Goal: Information Seeking & Learning: Learn about a topic

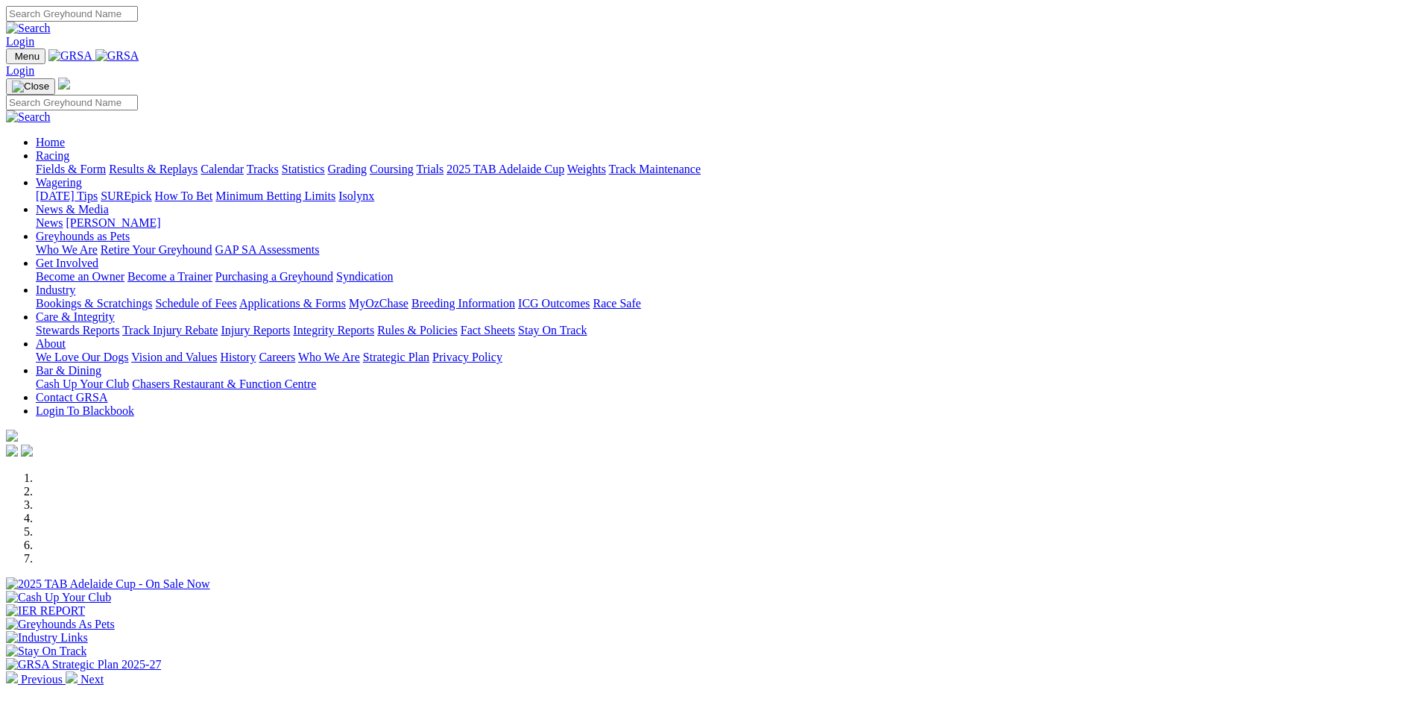
click at [244, 163] on link "Calendar" at bounding box center [222, 169] width 43 height 13
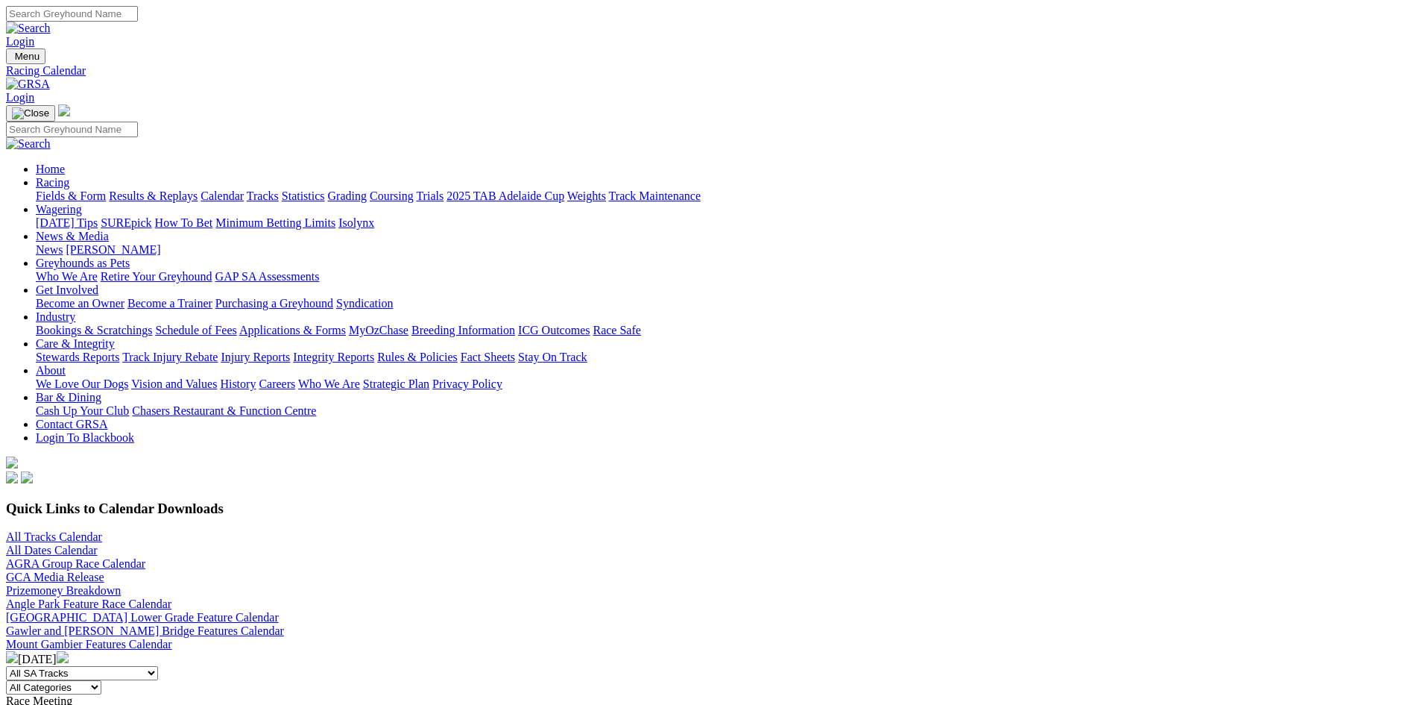
click at [102, 530] on link "All Tracks Calendar" at bounding box center [54, 536] width 96 height 13
click at [138, 22] on input "Search" at bounding box center [72, 14] width 132 height 16
type input "[PERSON_NAME]"
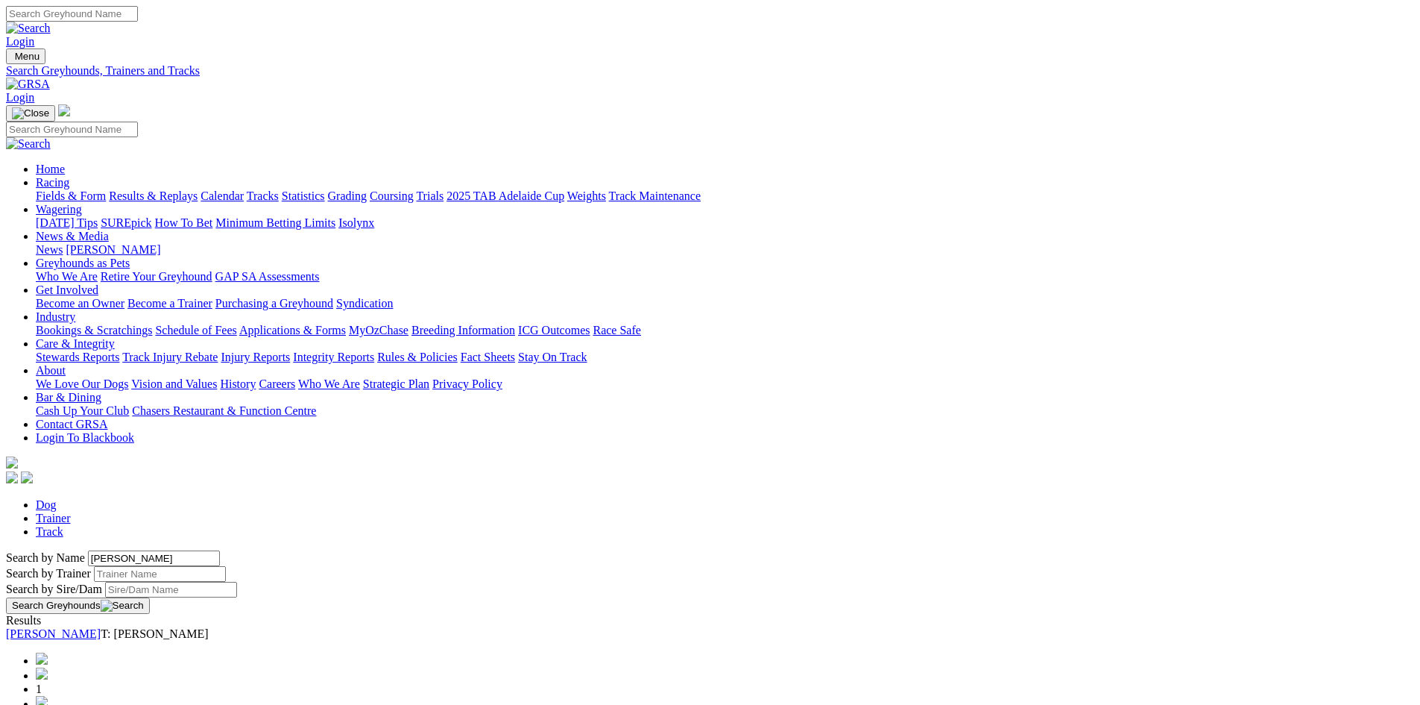
click at [101, 627] on link "[PERSON_NAME]" at bounding box center [53, 633] width 95 height 13
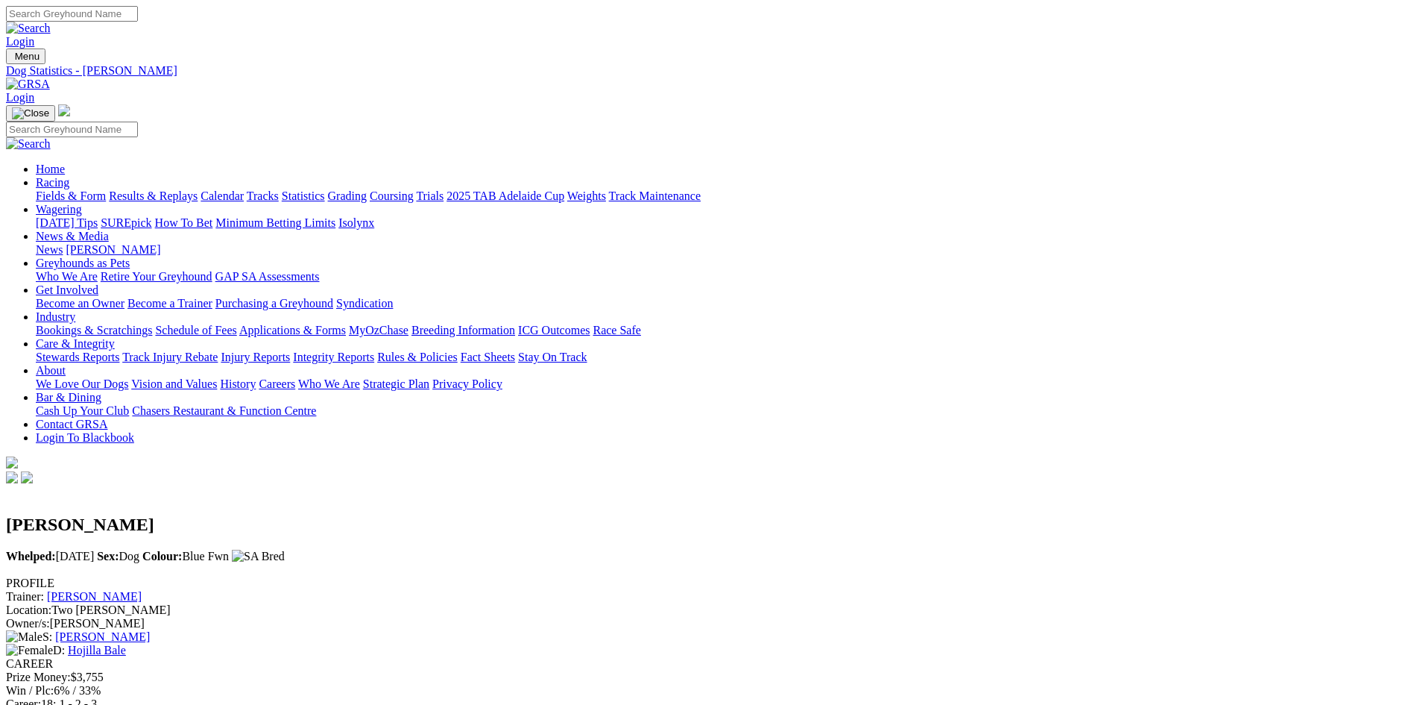
click at [106, 189] on link "Fields & Form" at bounding box center [71, 195] width 70 height 13
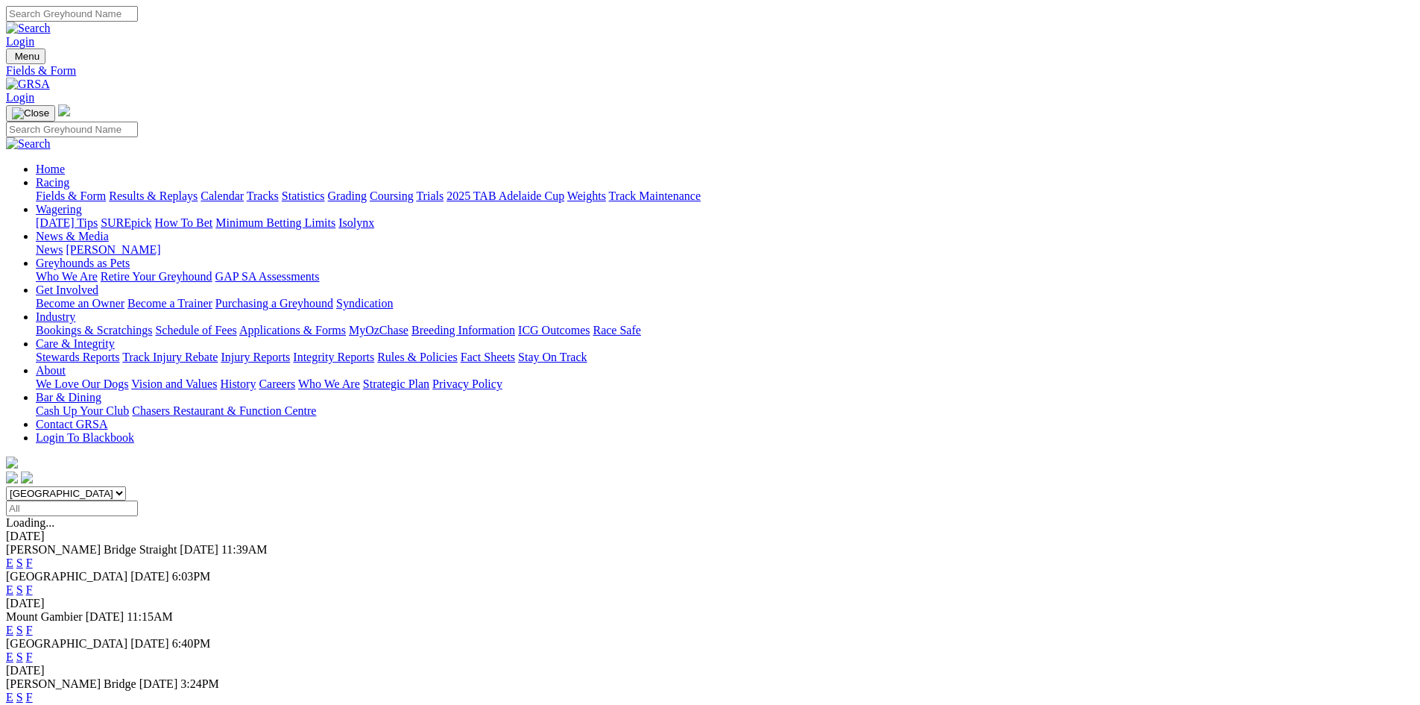
click at [198, 189] on link "Results & Replays" at bounding box center [153, 195] width 89 height 13
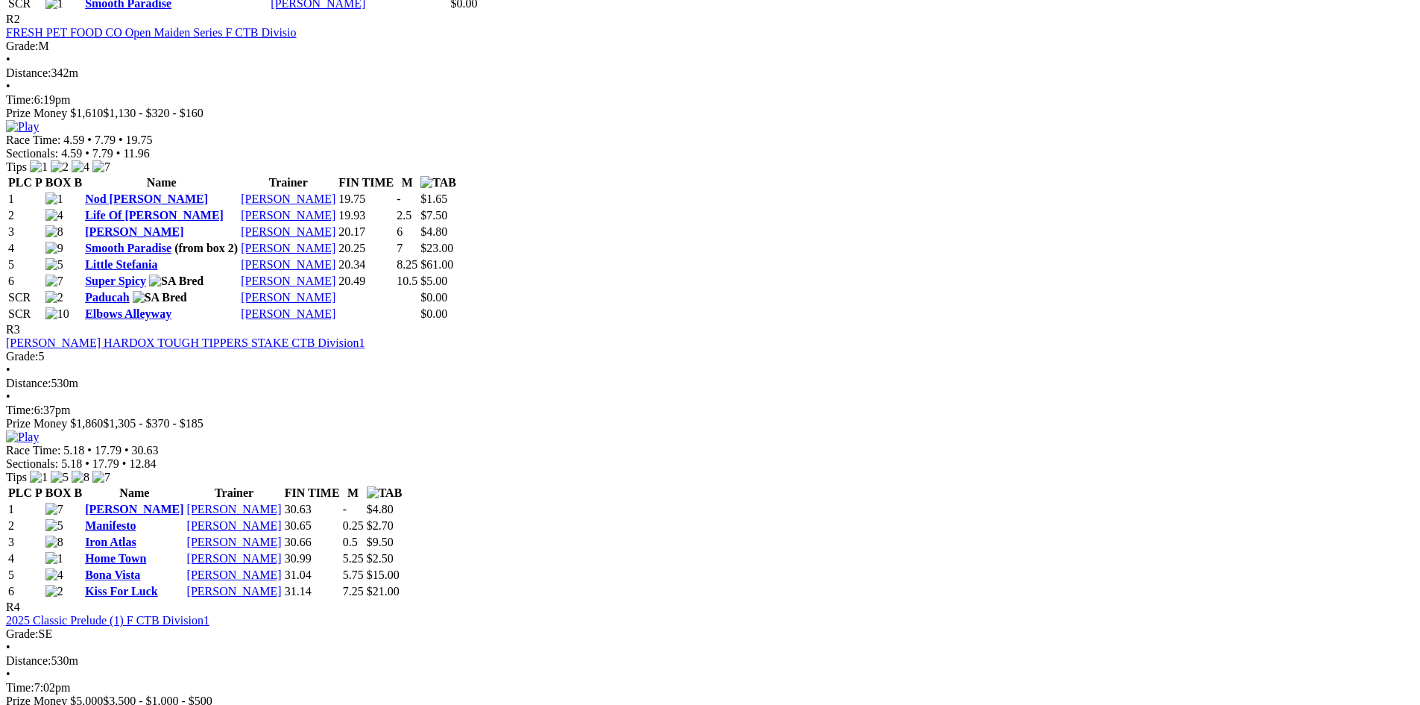
scroll to position [1044, 0]
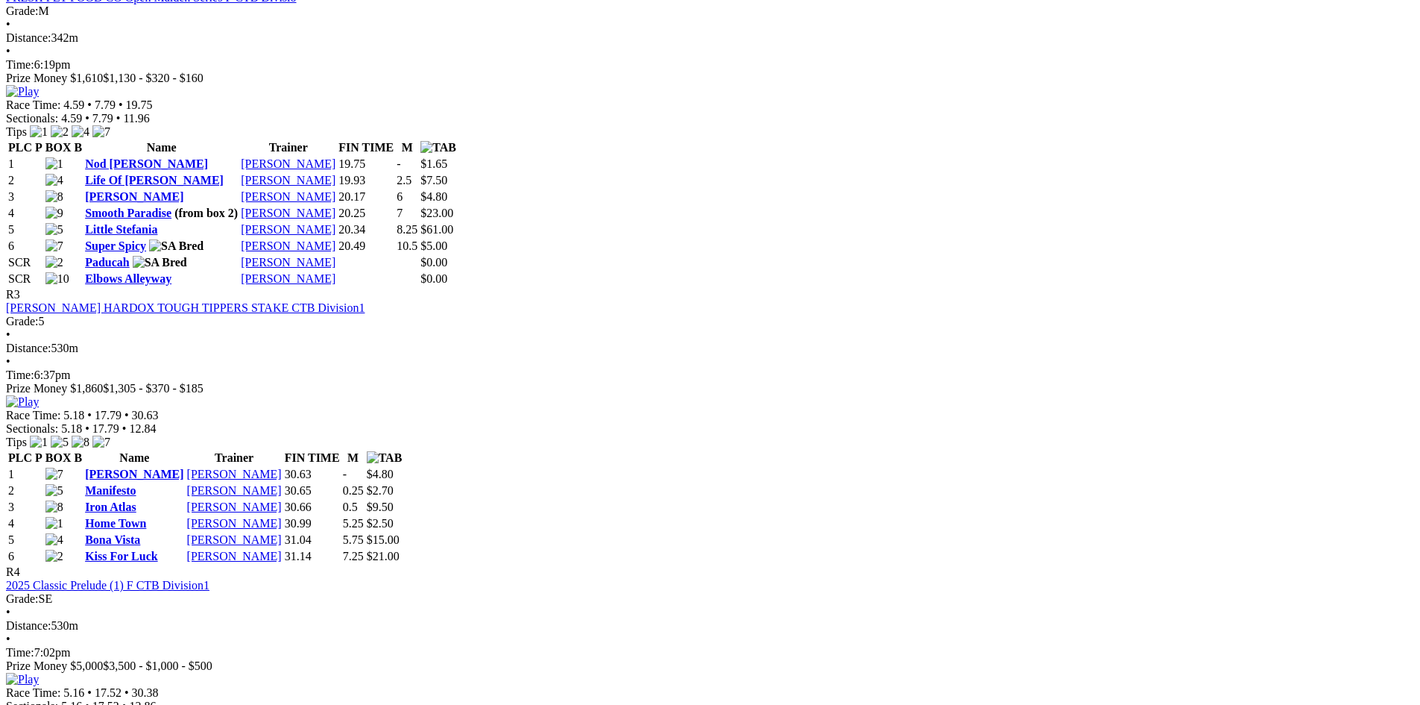
drag, startPoint x: 475, startPoint y: 240, endPoint x: 48, endPoint y: 218, distance: 427.0
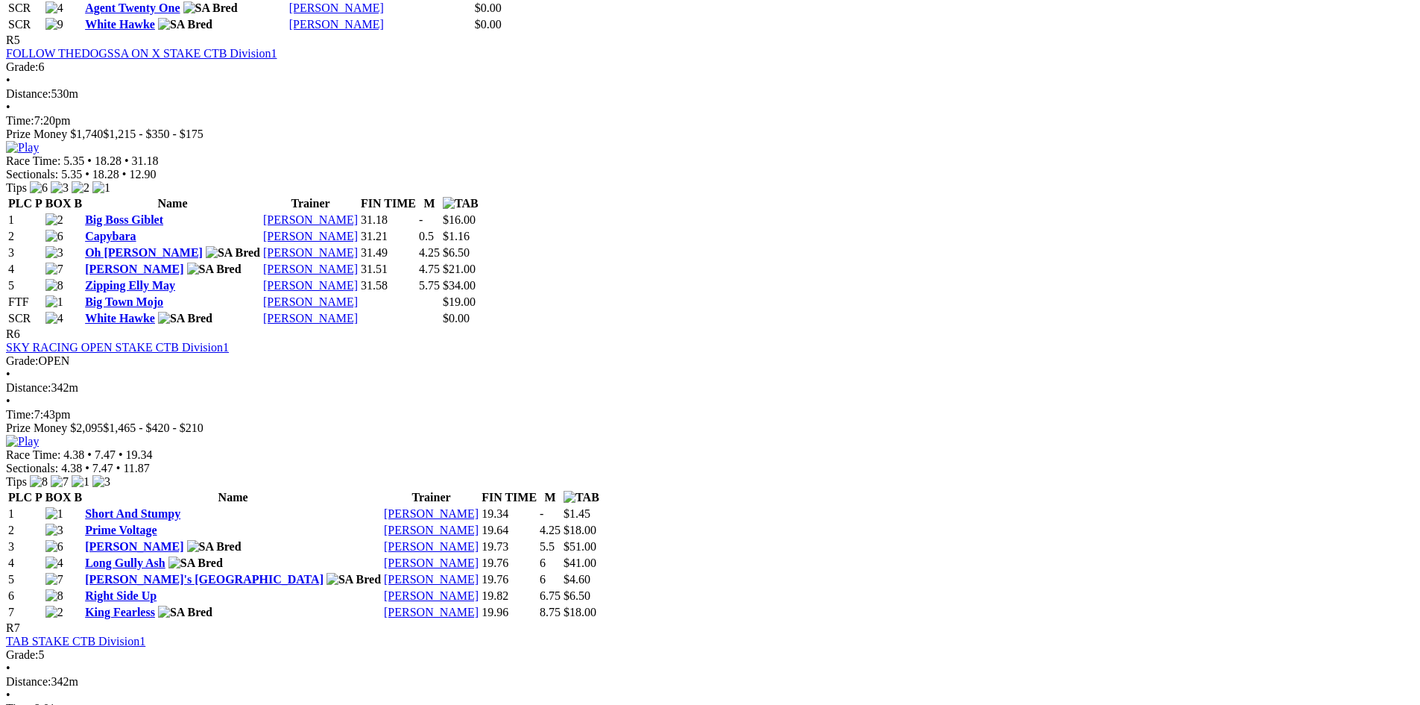
scroll to position [1939, 0]
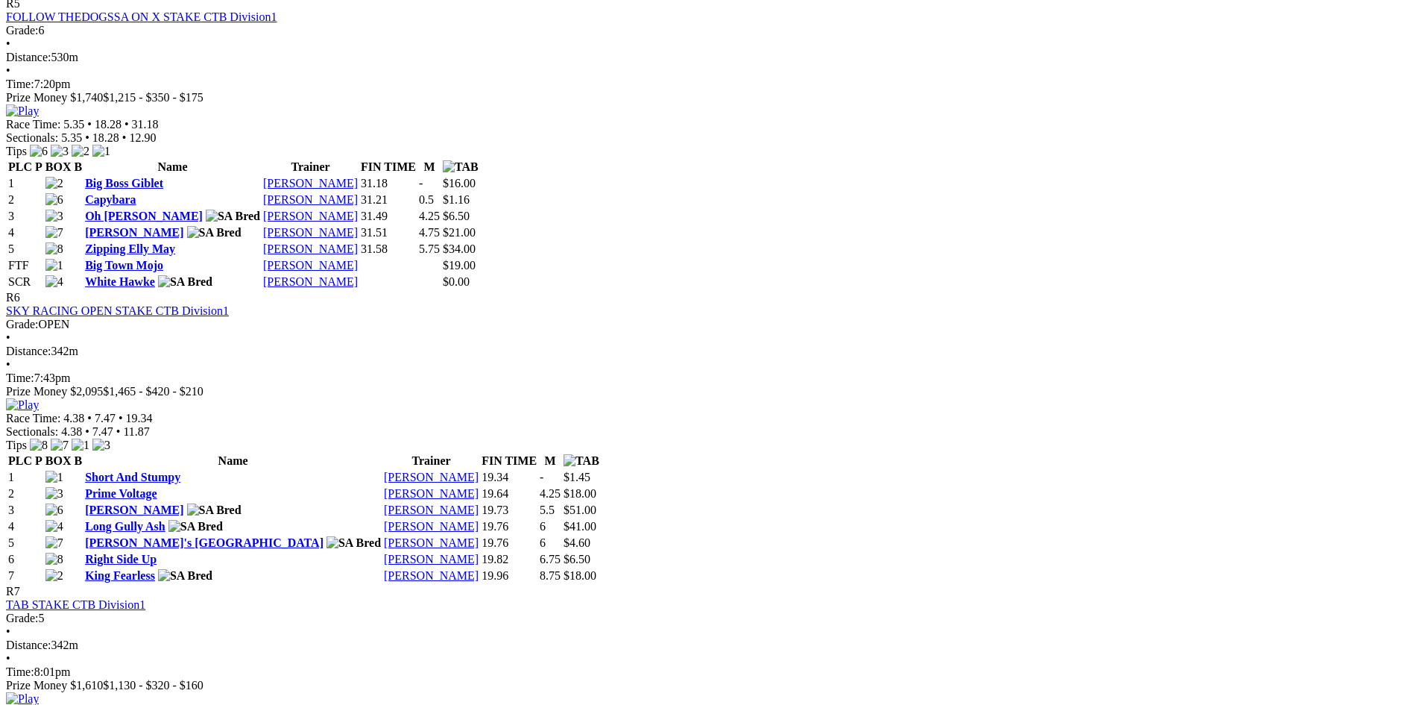
drag, startPoint x: 898, startPoint y: 142, endPoint x: 869, endPoint y: 145, distance: 28.6
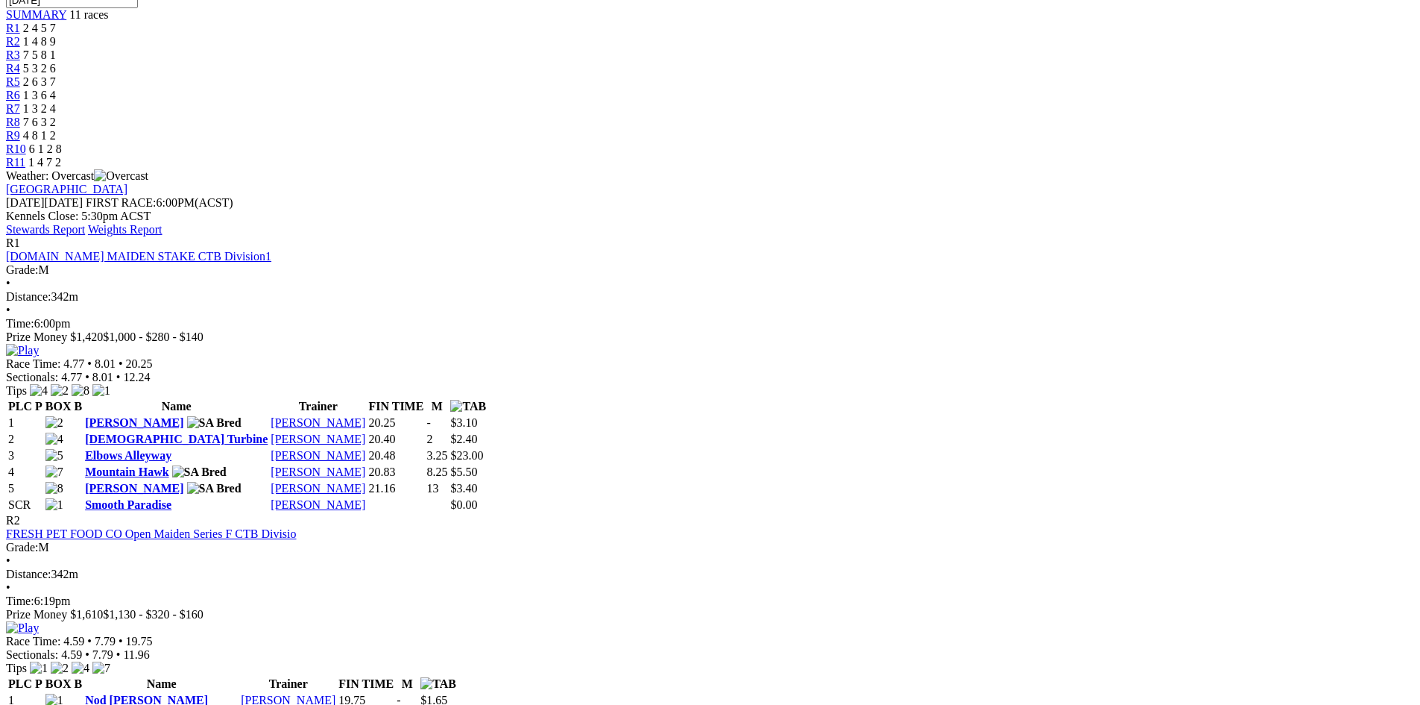
scroll to position [673, 0]
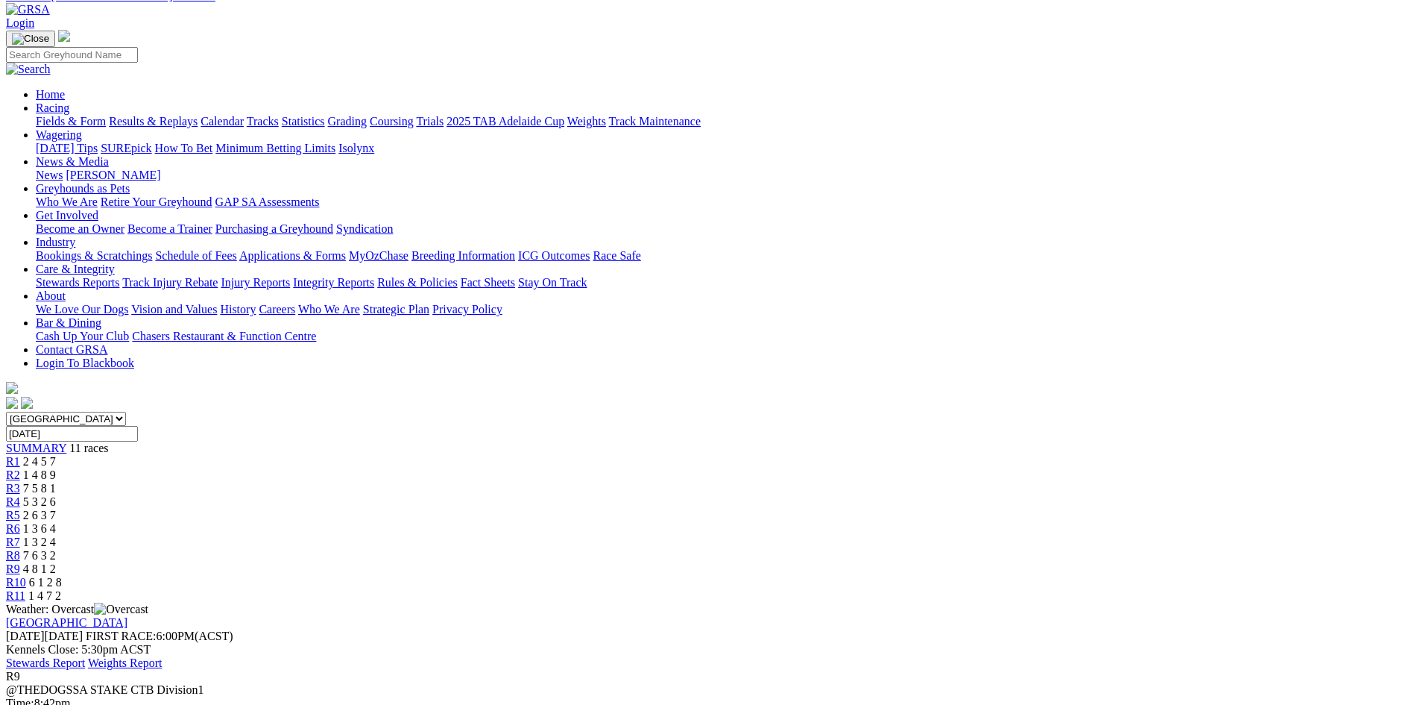
scroll to position [149, 0]
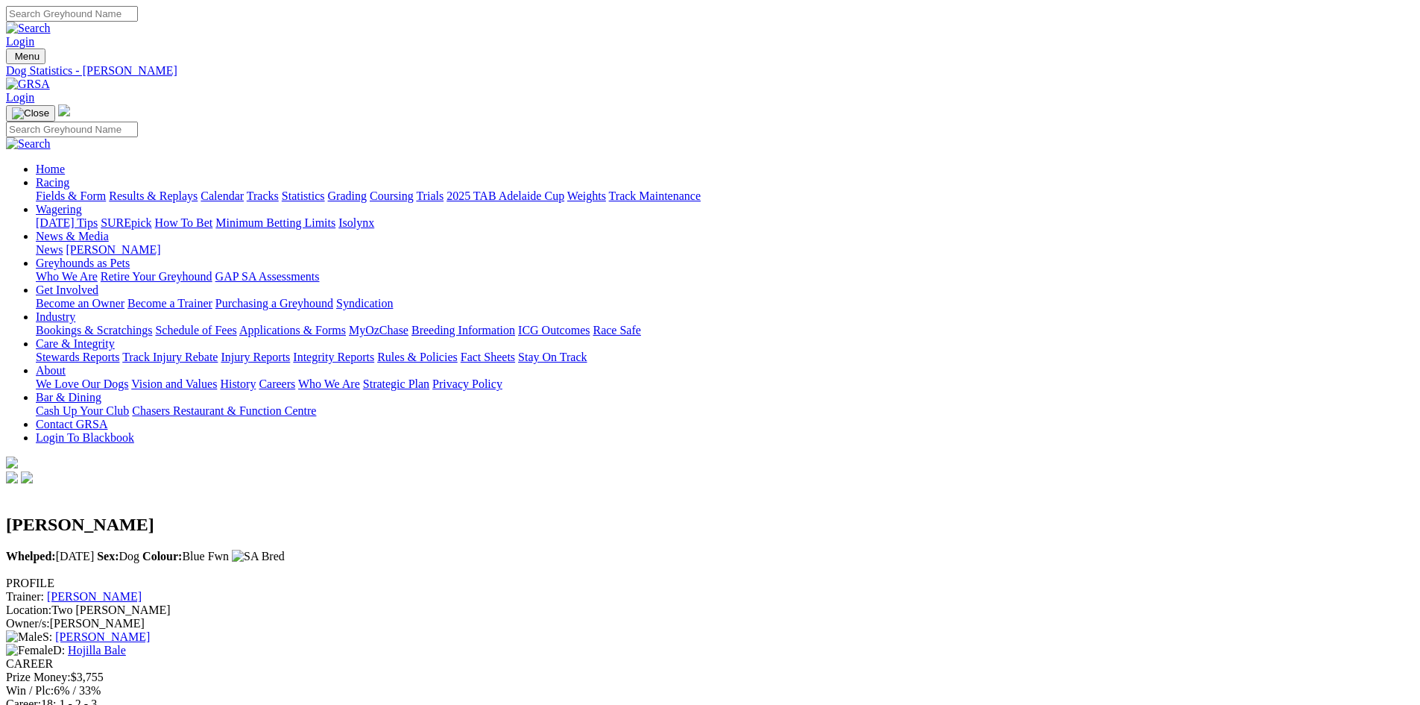
drag, startPoint x: 183, startPoint y: 108, endPoint x: 684, endPoint y: 114, distance: 500.3
click at [367, 189] on link "Grading" at bounding box center [347, 195] width 39 height 13
drag, startPoint x: 676, startPoint y: 114, endPoint x: 690, endPoint y: 107, distance: 16.0
click at [138, 19] on input "Search" at bounding box center [72, 14] width 132 height 16
type input "stella swift"
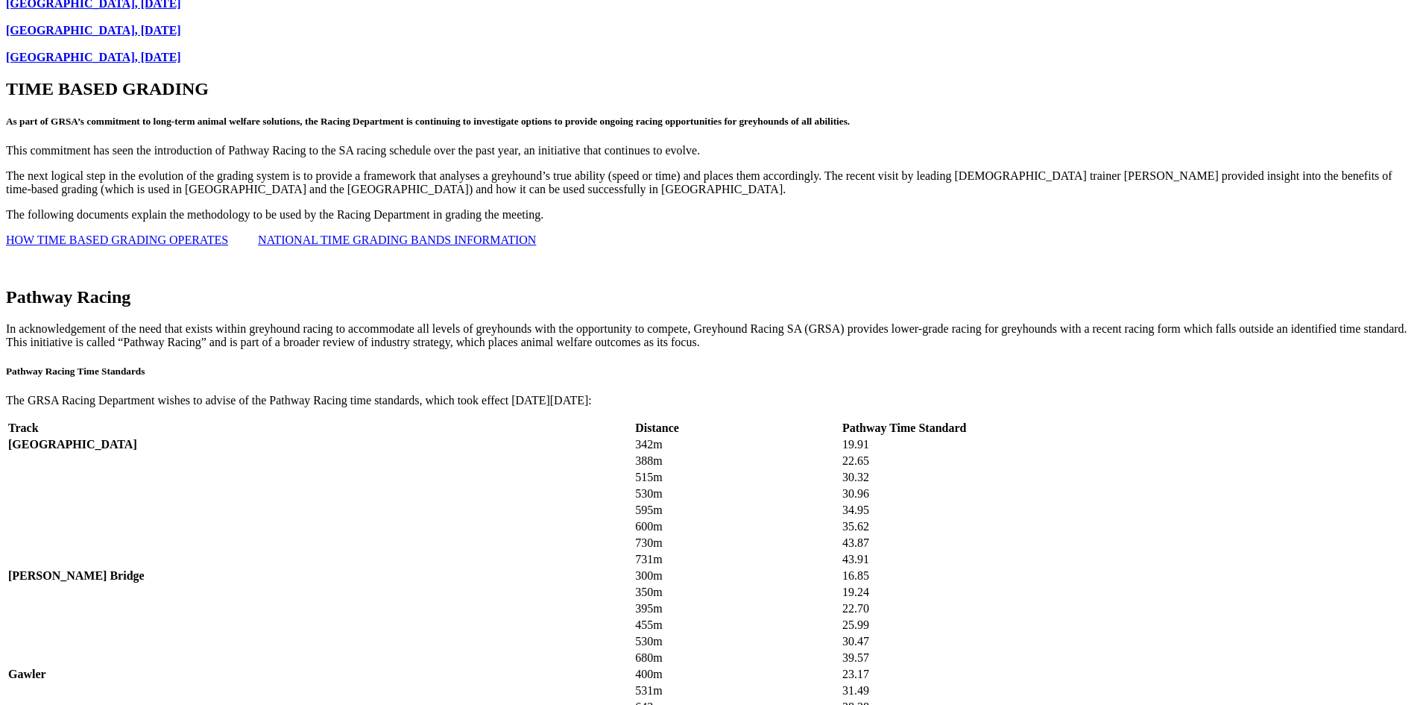
scroll to position [1721, 0]
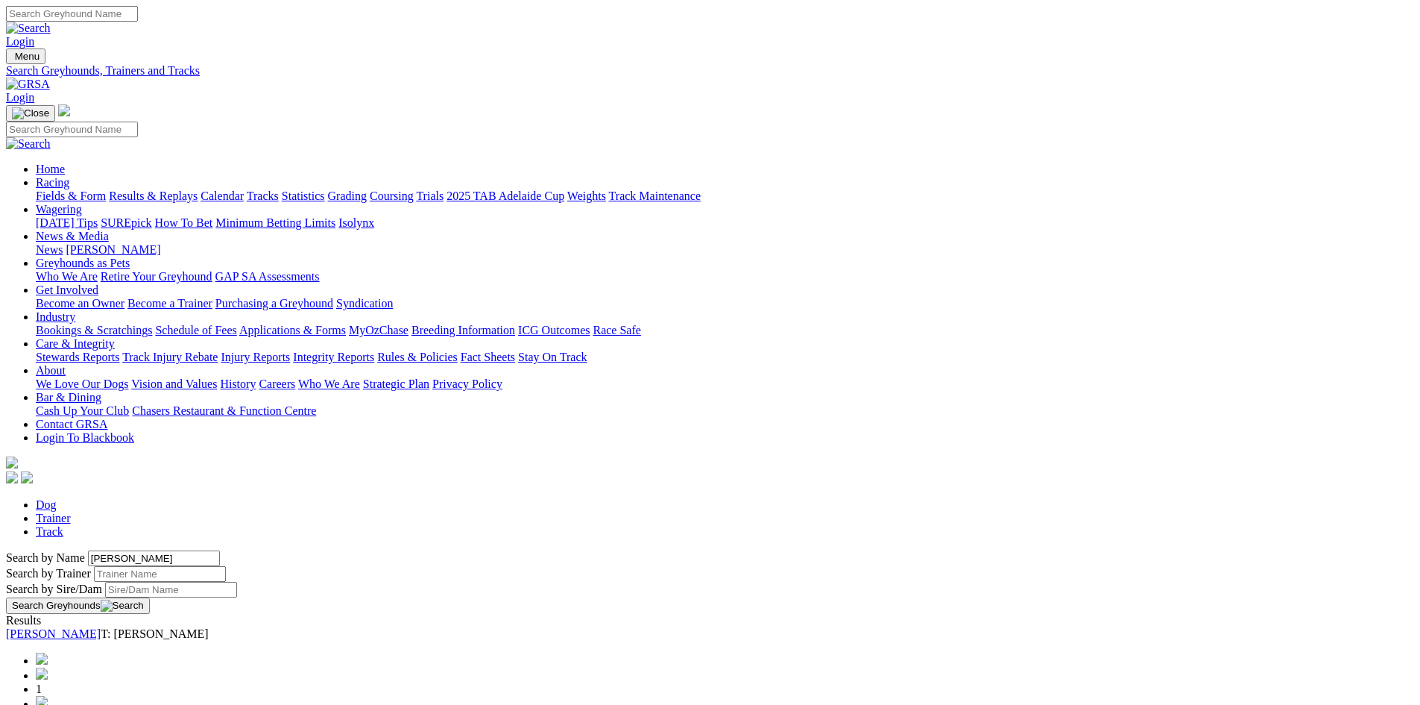
click at [101, 627] on link "[PERSON_NAME]" at bounding box center [53, 633] width 95 height 13
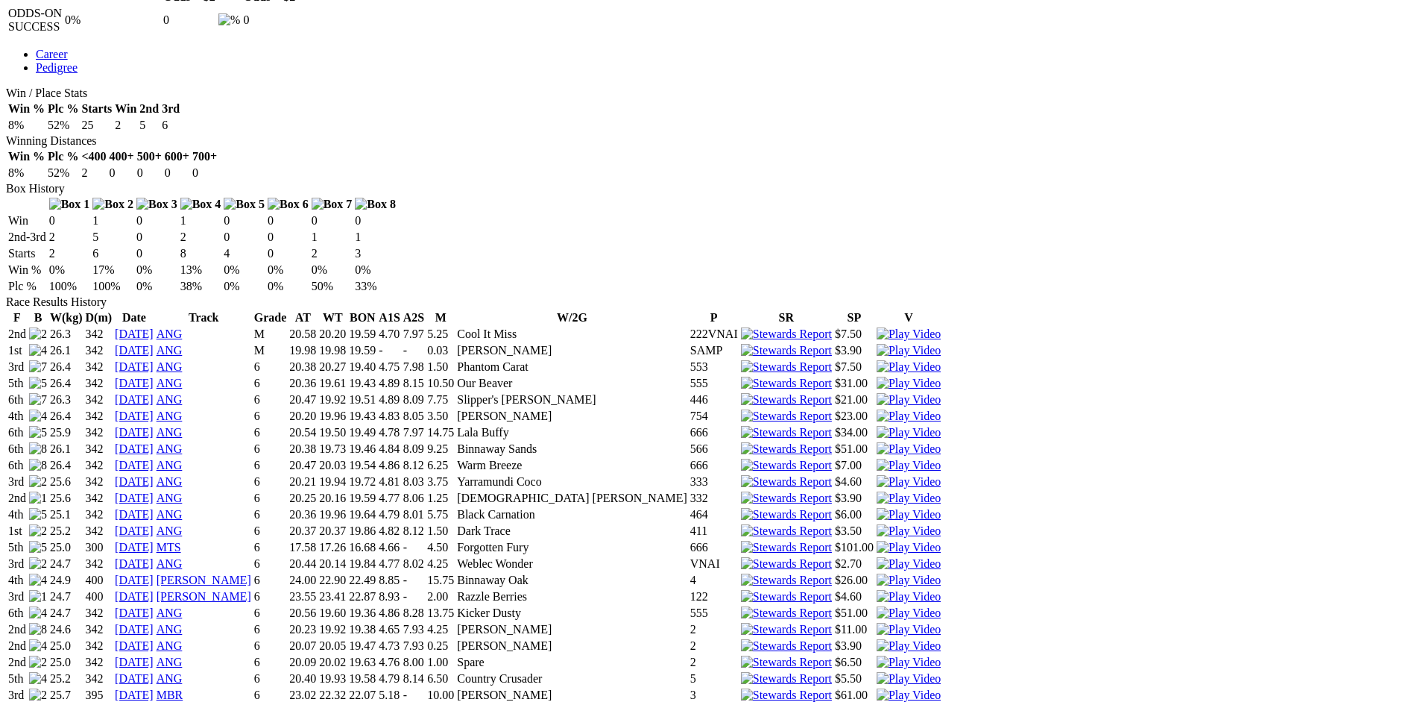
scroll to position [769, 0]
